Goal: Information Seeking & Learning: Learn about a topic

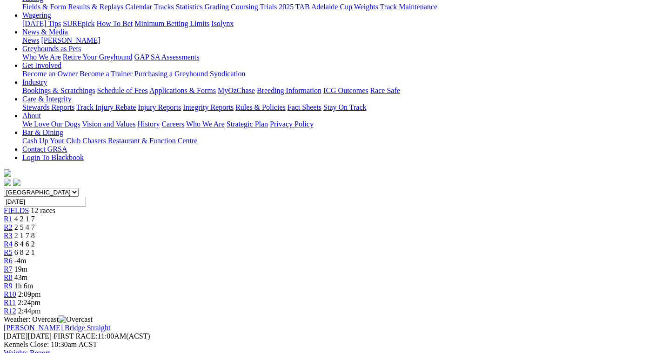
scroll to position [93, 0]
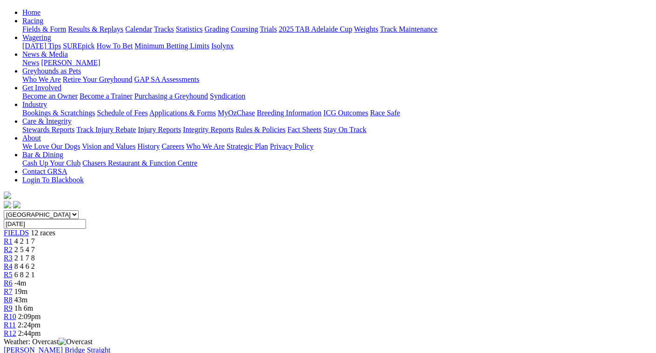
click at [35, 246] on span "2 5 4 7" at bounding box center [24, 250] width 20 height 8
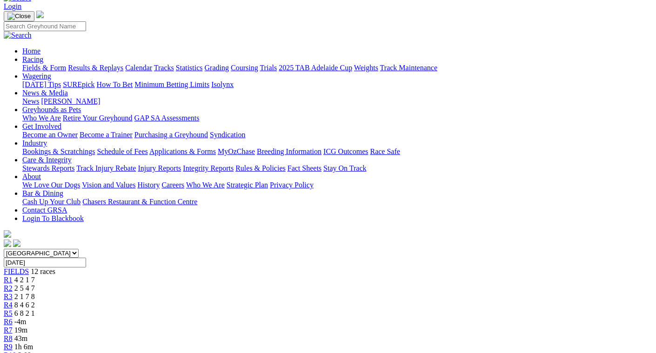
scroll to position [47, 0]
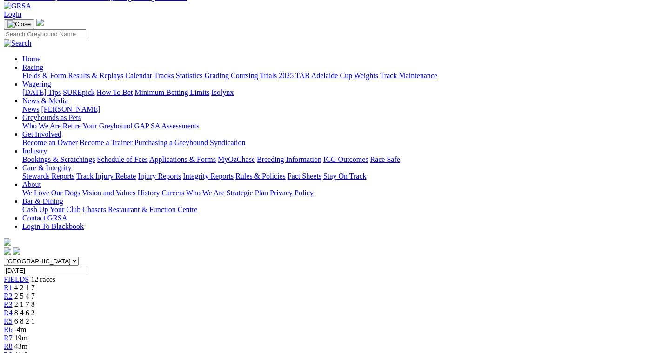
click at [35, 301] on span "2 1 7 8" at bounding box center [24, 305] width 20 height 8
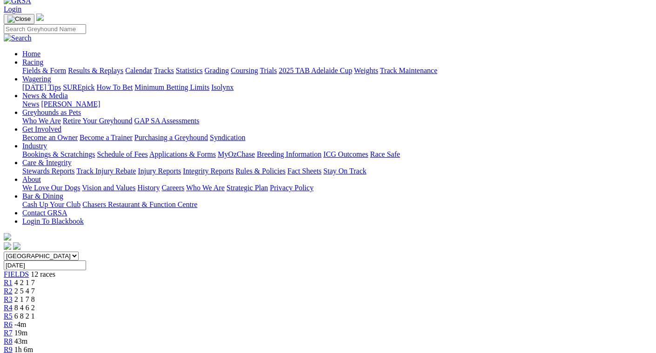
scroll to position [47, 0]
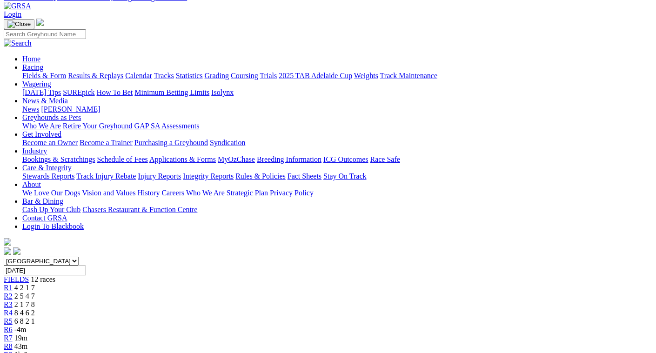
click at [35, 309] on span "8 4 6 2" at bounding box center [24, 313] width 20 height 8
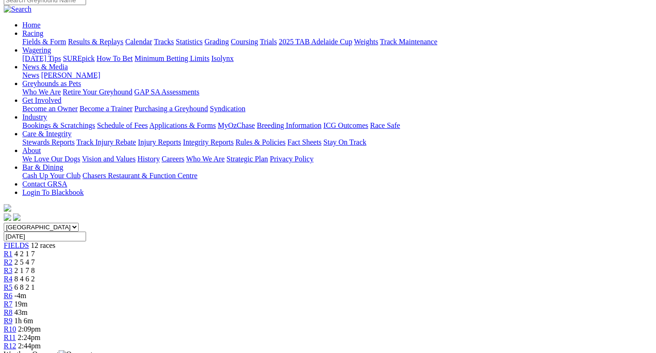
scroll to position [47, 0]
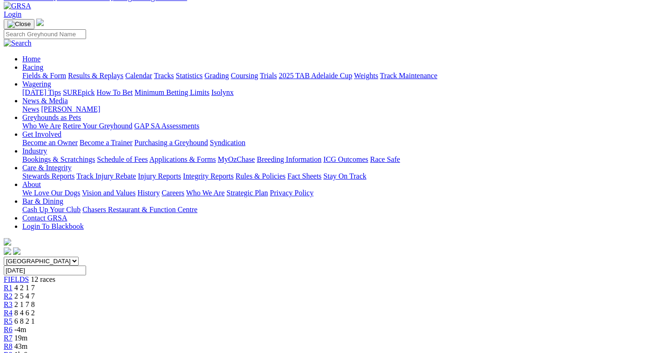
click at [35, 317] on span "6 8 2 1" at bounding box center [24, 321] width 20 height 8
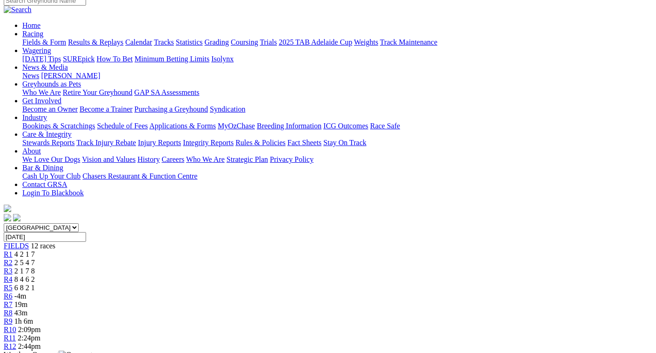
scroll to position [47, 0]
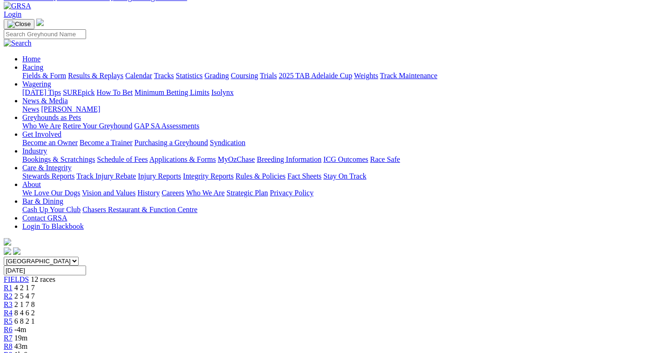
click at [26, 72] on link "Fields & Form" at bounding box center [44, 76] width 44 height 8
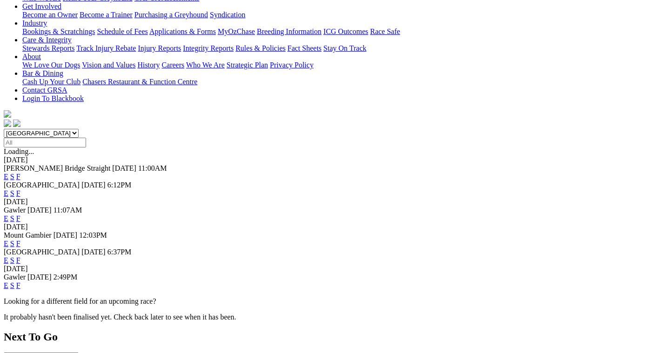
scroll to position [186, 0]
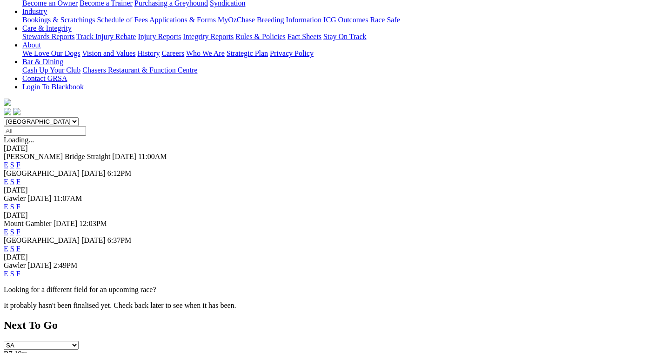
click at [20, 270] on link "F" at bounding box center [18, 274] width 4 height 8
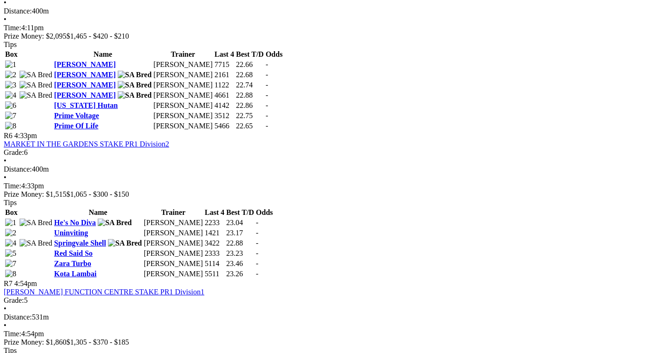
scroll to position [1117, 0]
